Goal: Check status

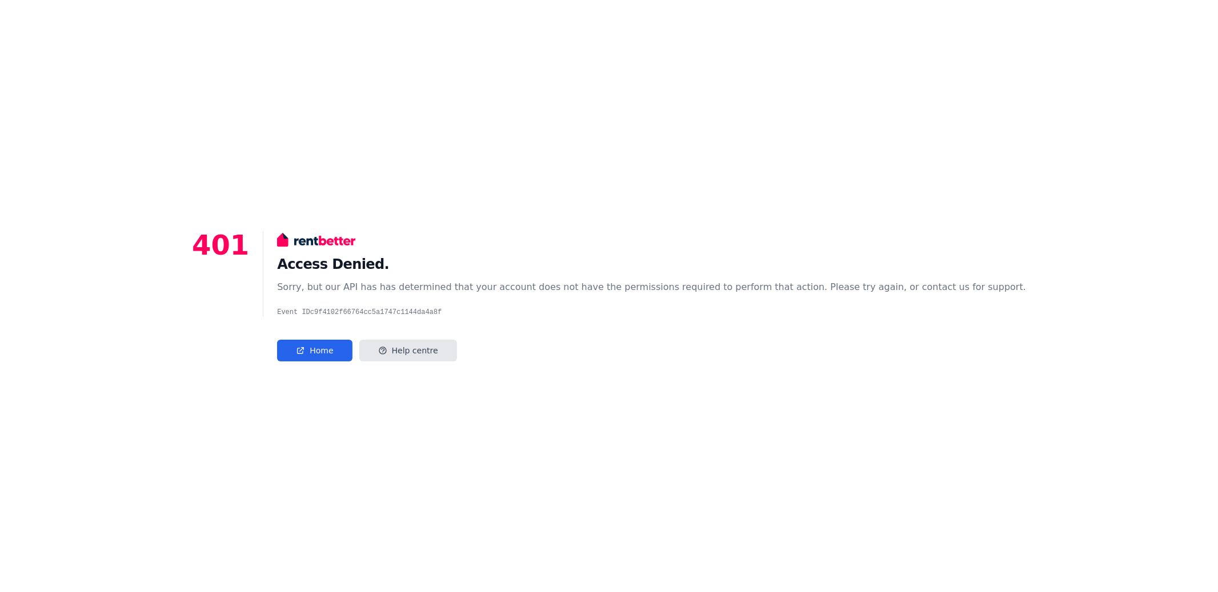
click at [524, 365] on div "401 Access Denied. Sorry, but our API has has determined that your account does…" at bounding box center [609, 296] width 1218 height 592
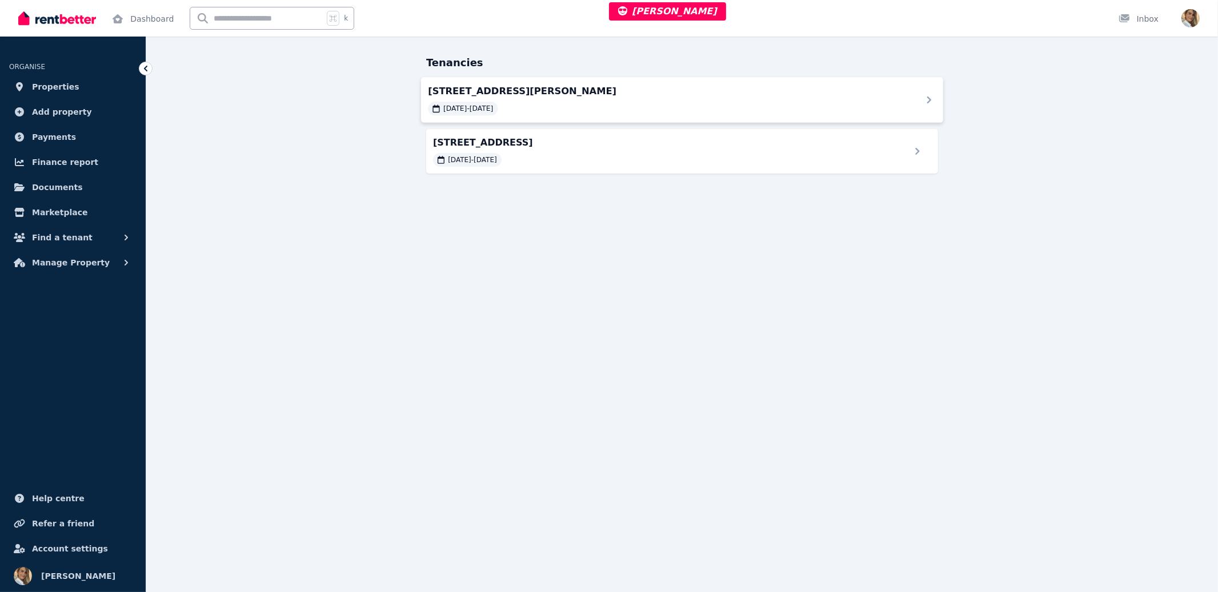
click at [562, 99] on div "71 Sunflower Dr, Claremont Meadows 11/08/2025 - 10/08/2026" at bounding box center [668, 99] width 480 height 31
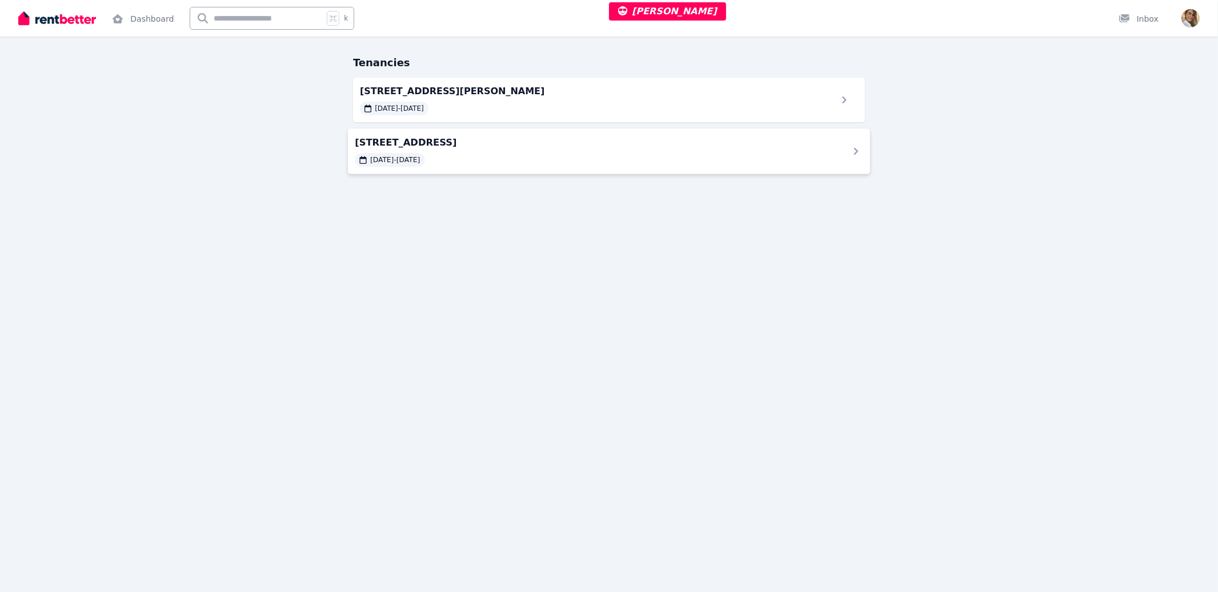
click at [538, 156] on div "26/08/2024 - 15/09/2024" at bounding box center [595, 160] width 480 height 14
click at [514, 100] on div "71 Sunflower Dr, Claremont Meadows 11/08/2025 - 10/08/2026" at bounding box center [595, 99] width 480 height 31
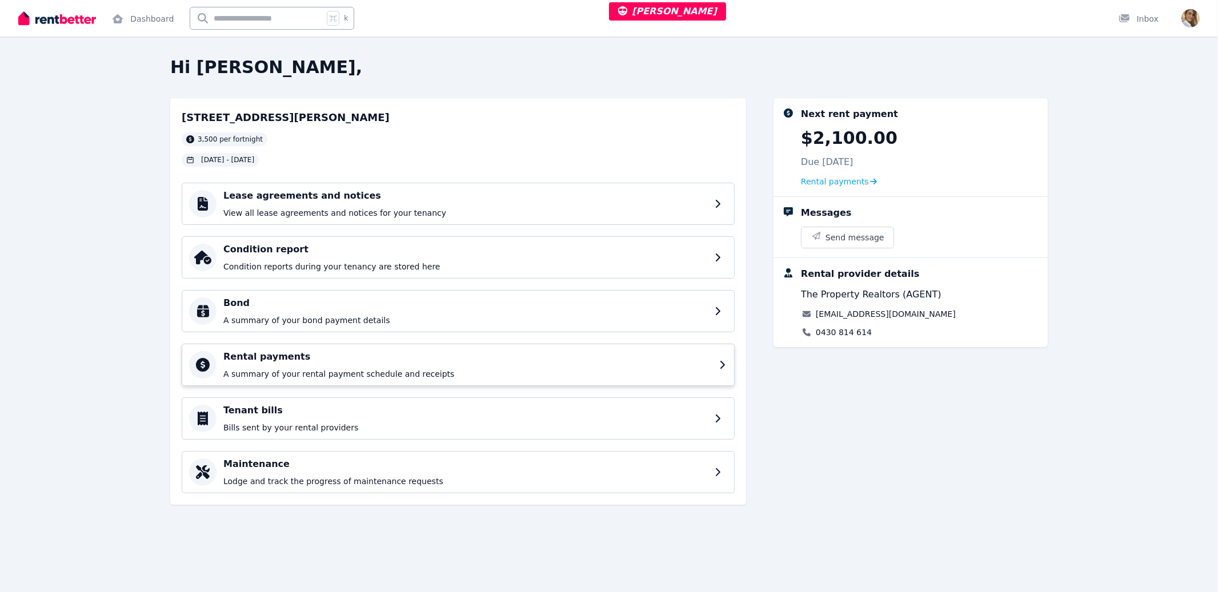
click at [283, 370] on p "A summary of your rental payment schedule and receipts" at bounding box center [467, 374] width 489 height 11
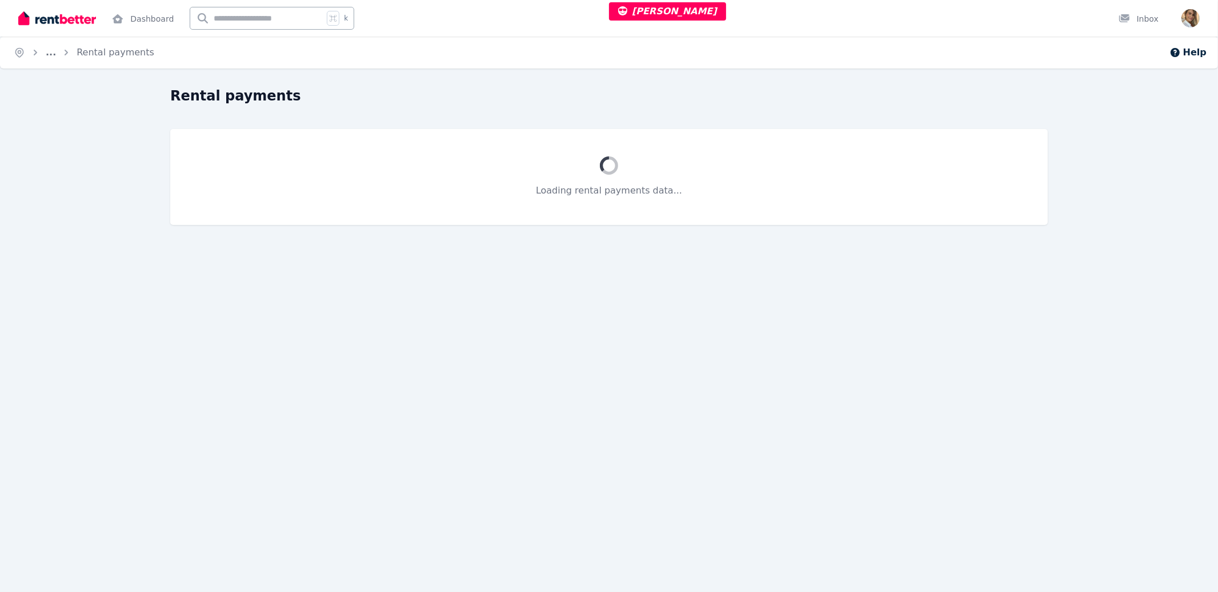
click at [1087, 291] on div "Home ... Rental payments Help Rental payments Loading rental payments data..." at bounding box center [609, 296] width 1218 height 592
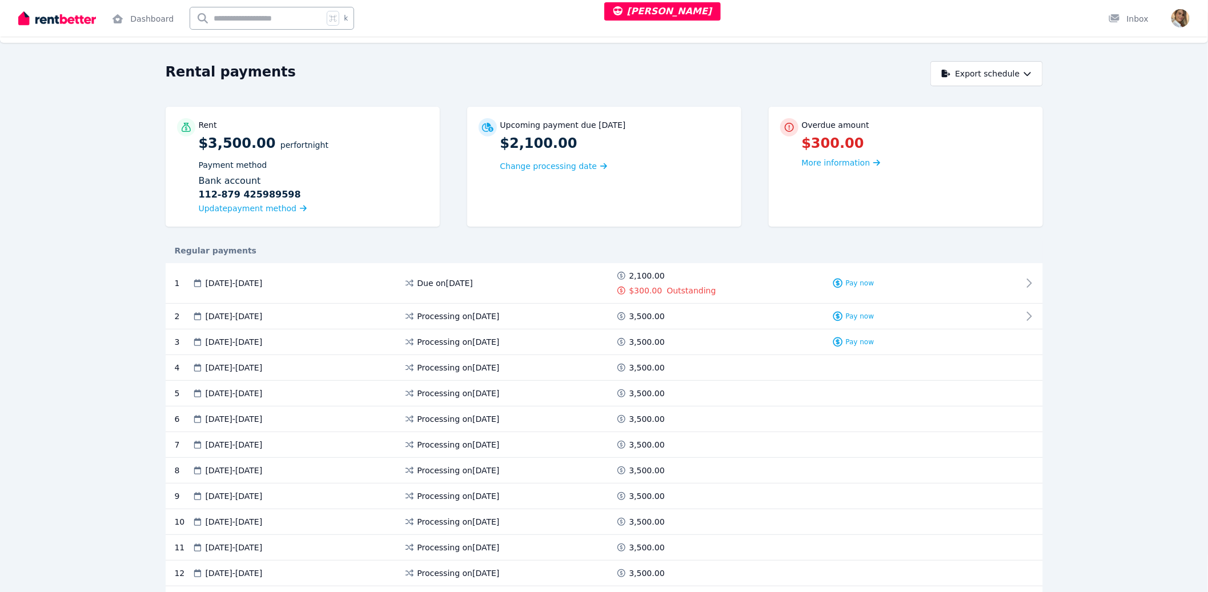
scroll to position [38, 0]
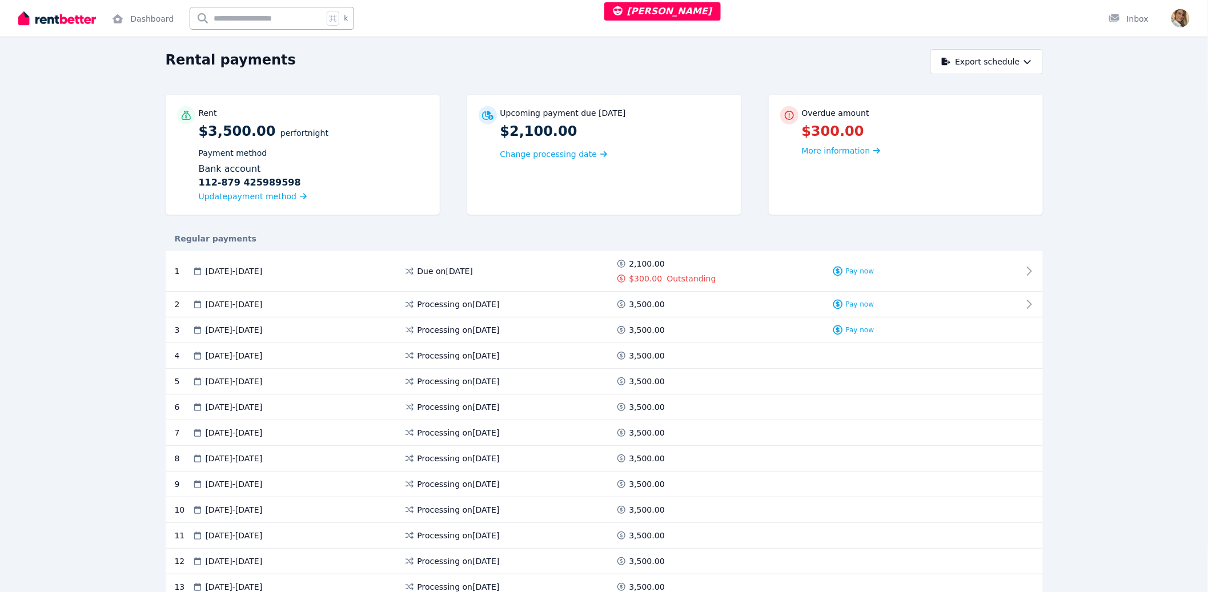
click at [1119, 349] on div "Rental payments Export schedule Rent $3,500.00 per Fortnight Payment method Ban…" at bounding box center [604, 538] width 1208 height 978
